Goal: Information Seeking & Learning: Learn about a topic

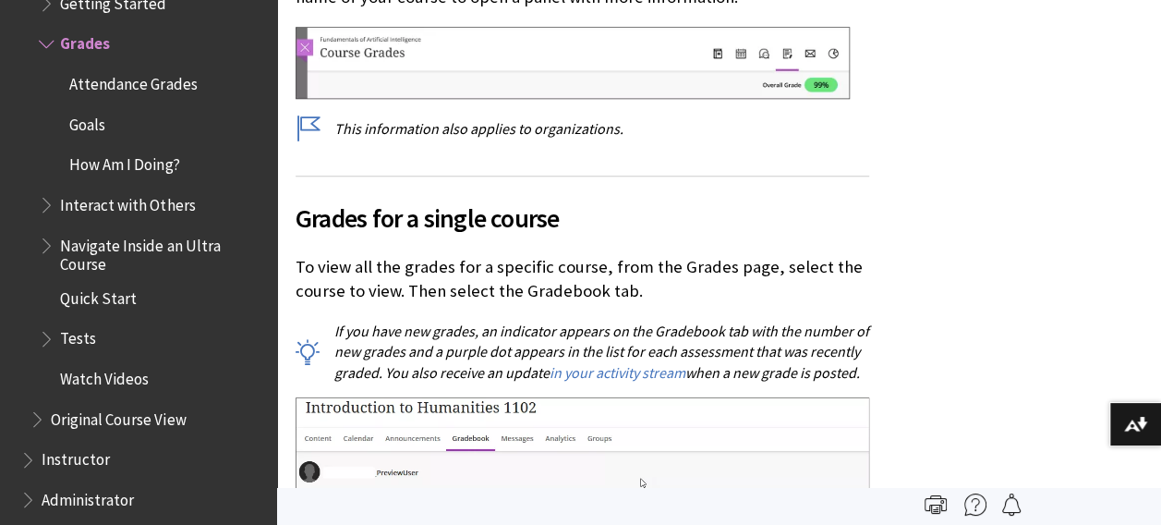
scroll to position [832, 0]
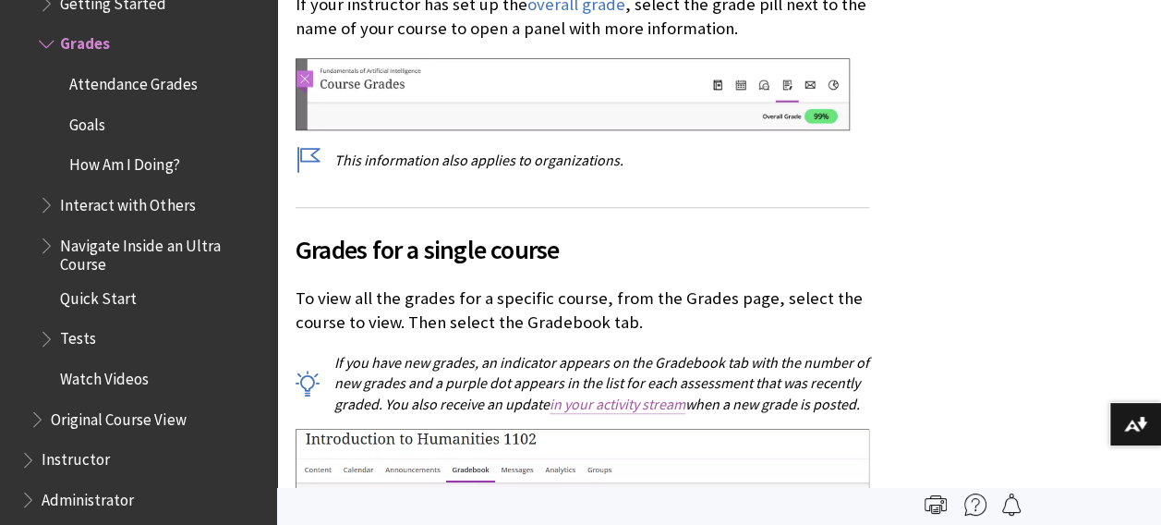
click at [654, 404] on link "in your activity stream" at bounding box center [618, 404] width 136 height 19
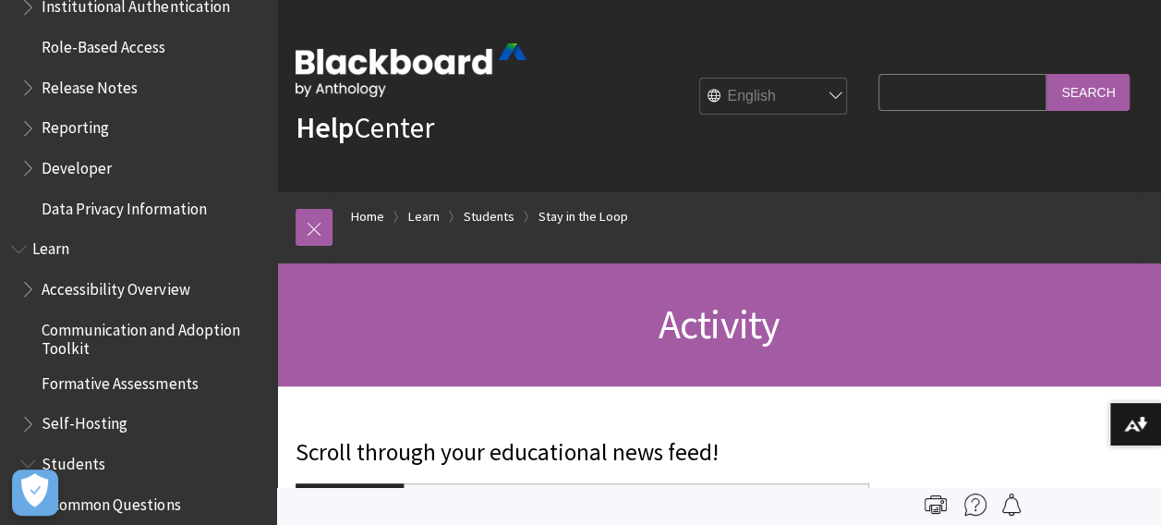
scroll to position [1275, 0]
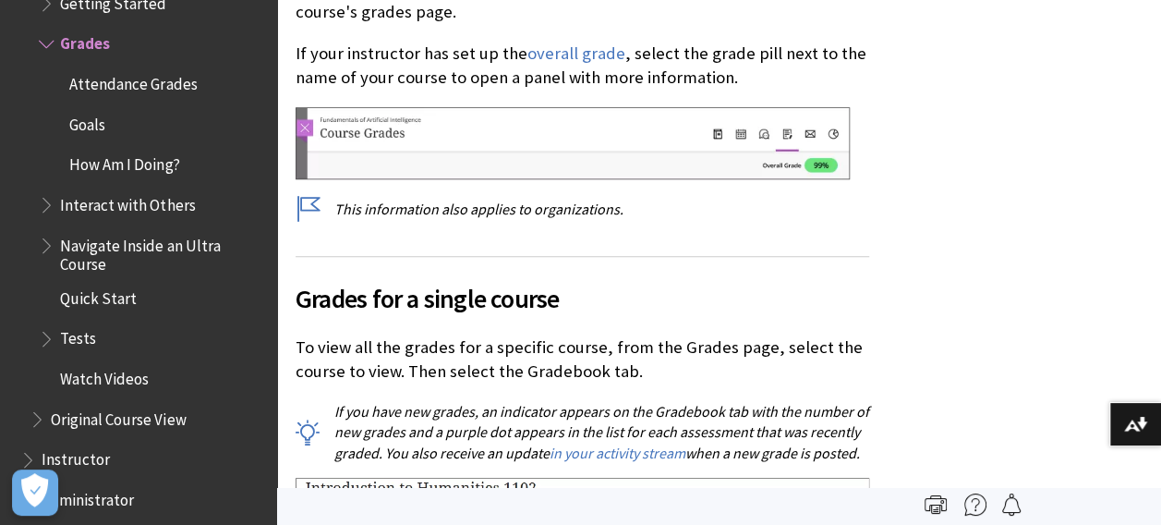
scroll to position [804, 0]
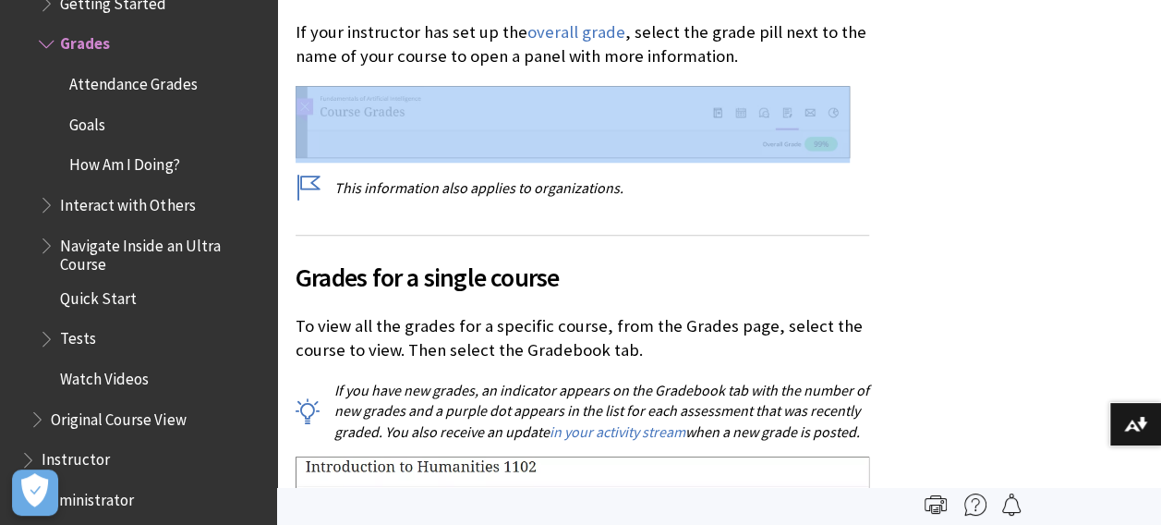
drag, startPoint x: 1160, startPoint y: 78, endPoint x: 1160, endPoint y: 89, distance: 11.1
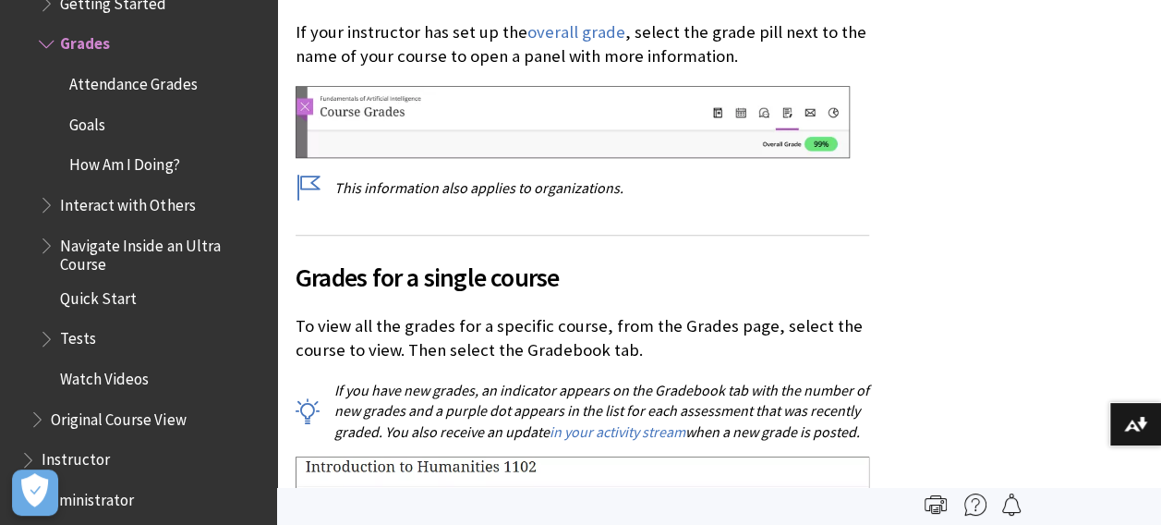
drag, startPoint x: 1160, startPoint y: 89, endPoint x: 1076, endPoint y: 214, distance: 150.7
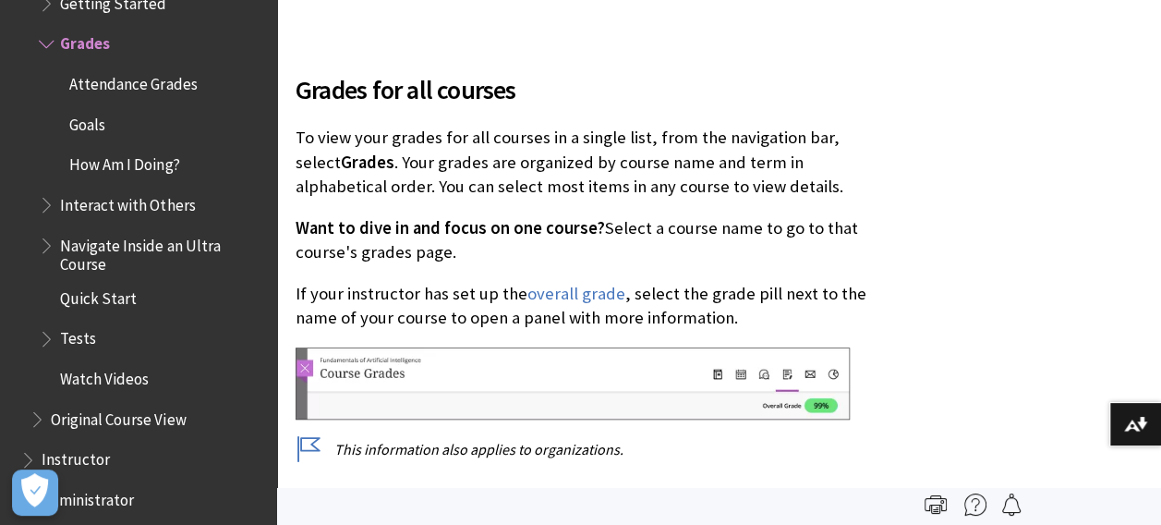
scroll to position [0, 0]
